Goal: Task Accomplishment & Management: Use online tool/utility

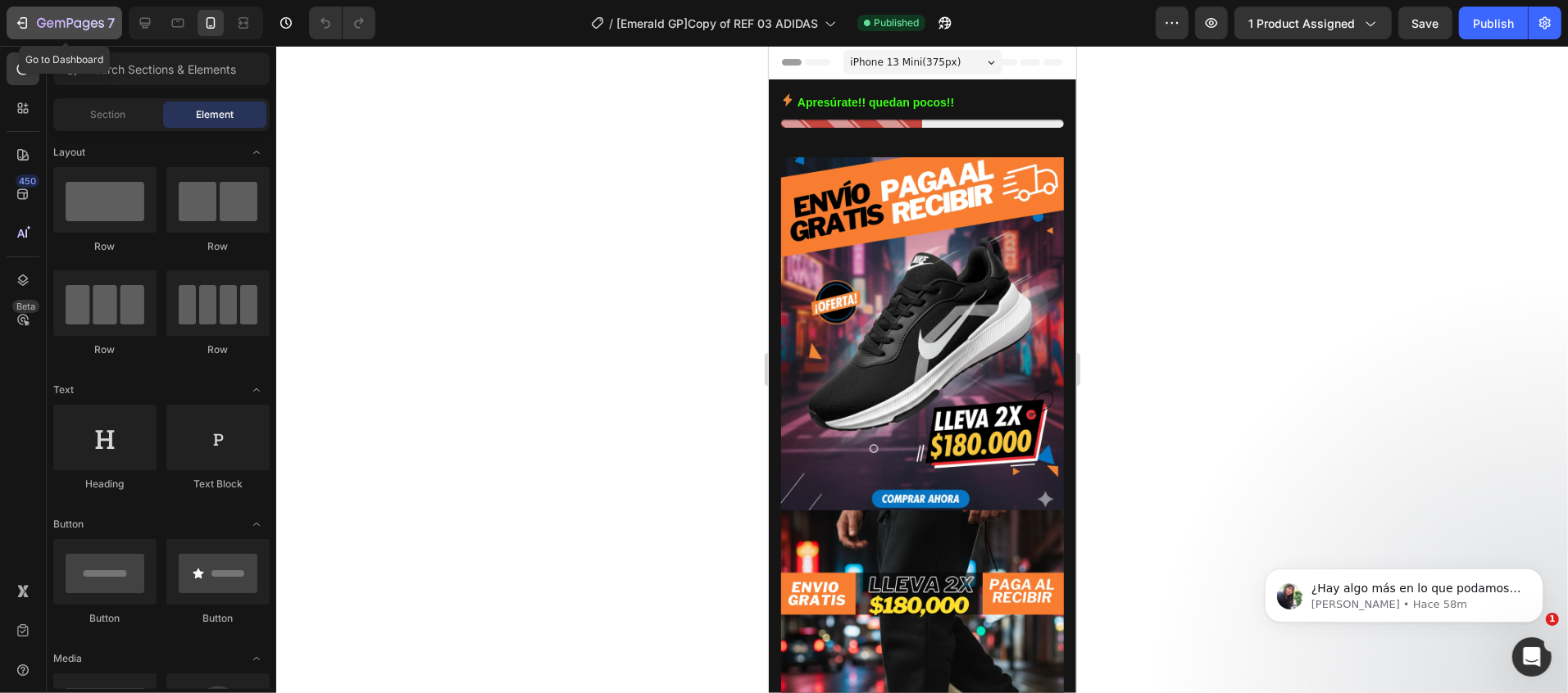
click at [23, 29] on icon "button" at bounding box center [22, 23] width 16 height 16
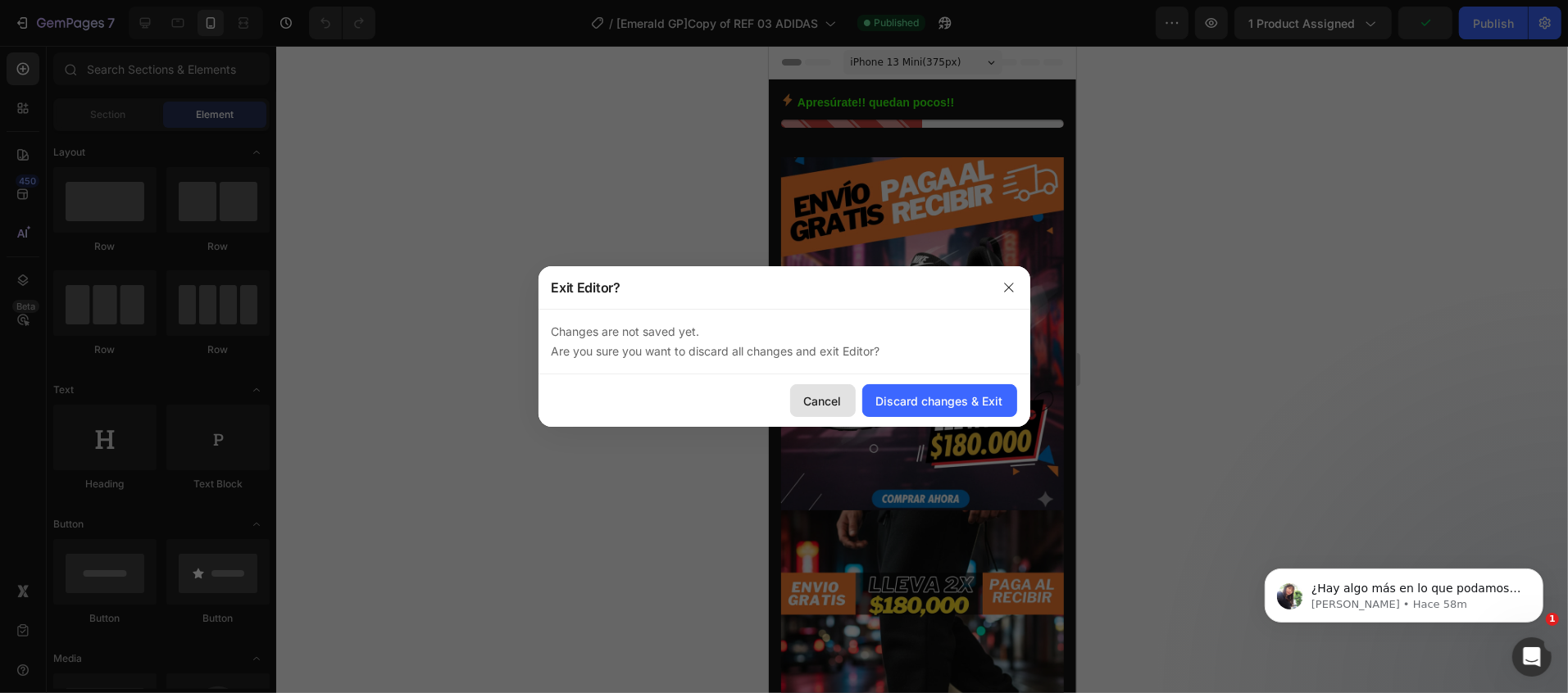
click at [829, 397] on div "Cancel" at bounding box center [823, 402] width 38 height 17
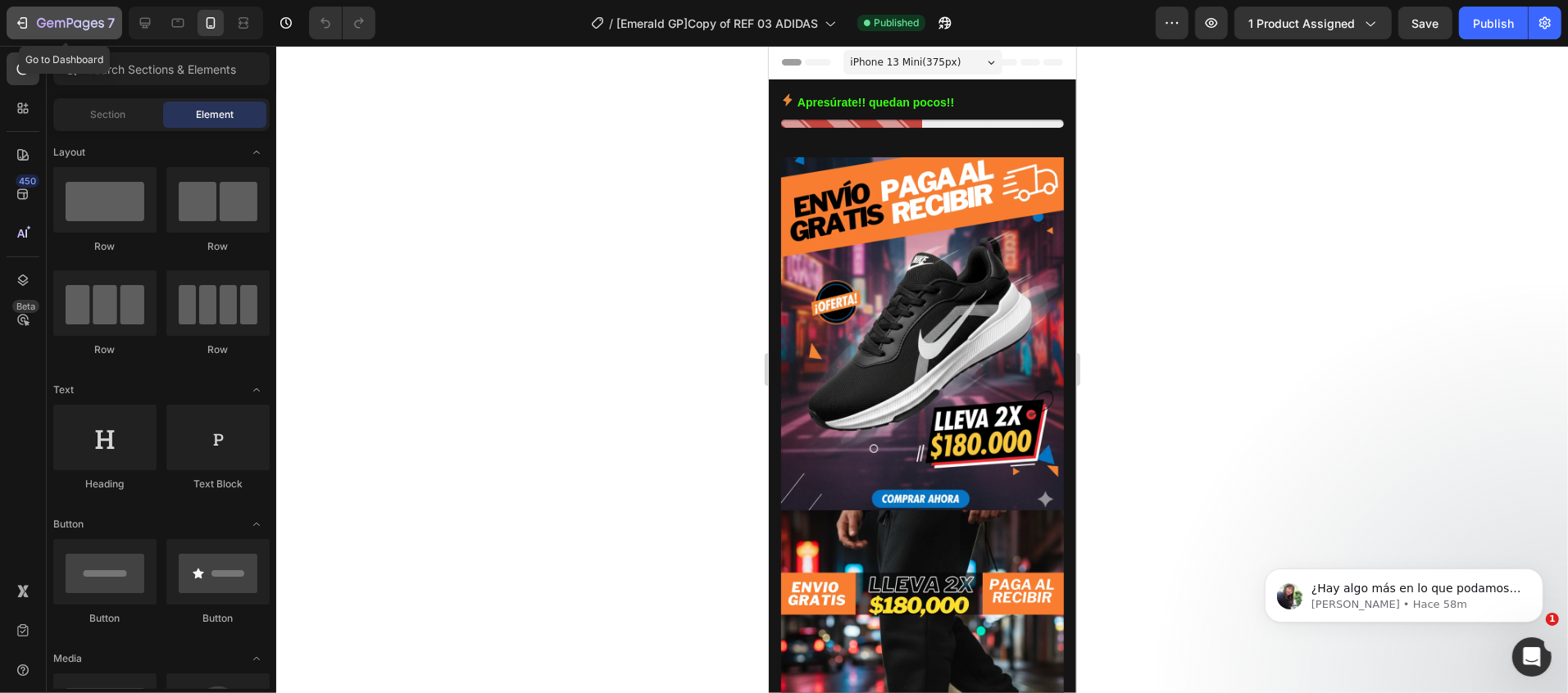
click at [43, 26] on icon "button" at bounding box center [41, 23] width 9 height 9
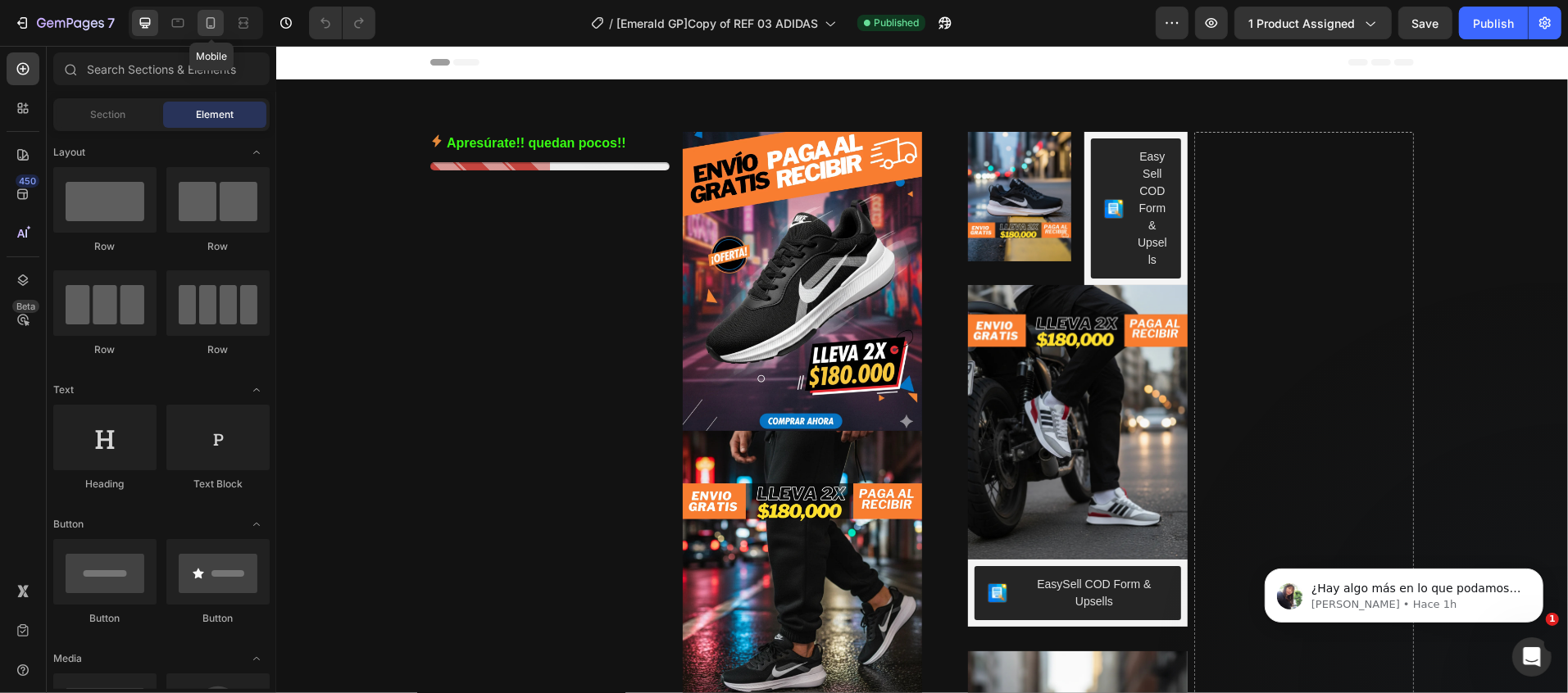
click at [209, 30] on icon at bounding box center [210, 23] width 16 height 16
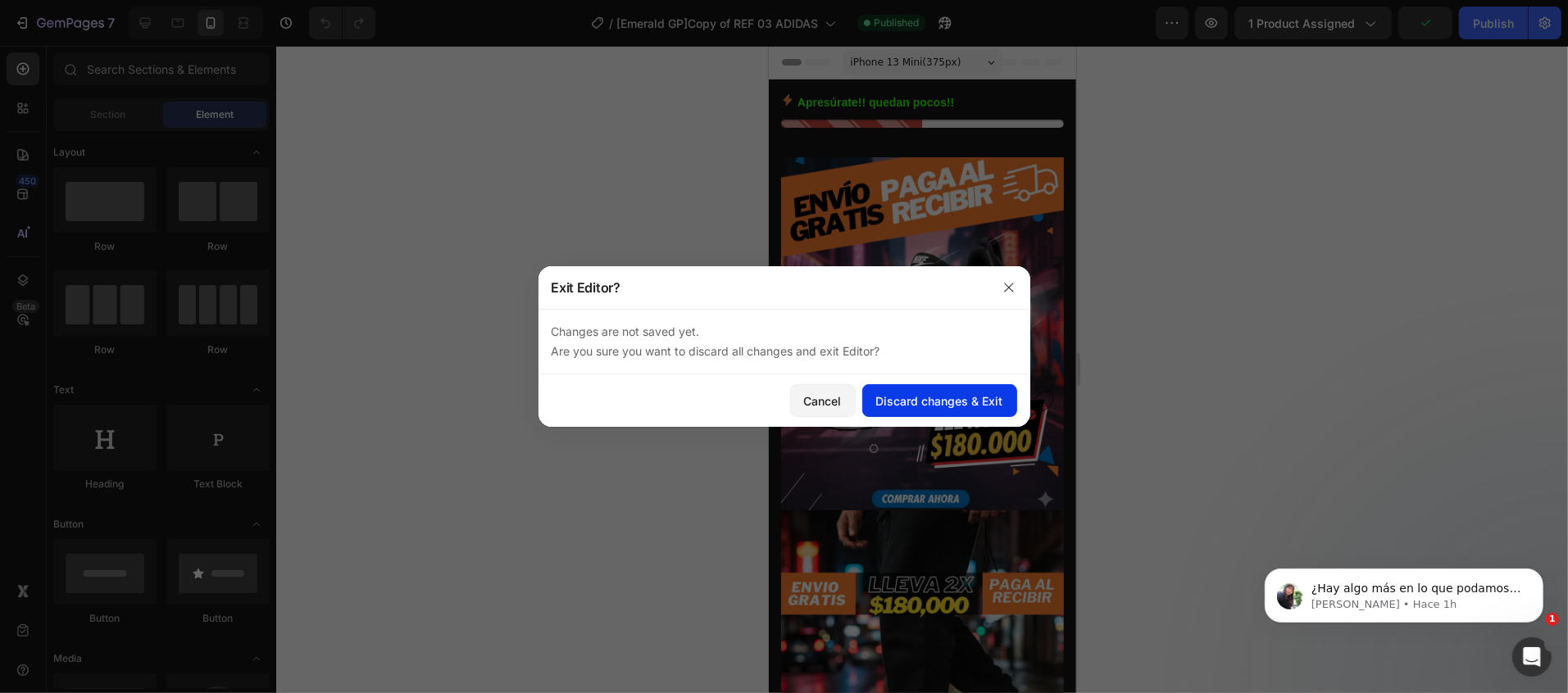
click at [953, 393] on div "Discard changes & Exit" at bounding box center [940, 402] width 127 height 17
